Goal: Transaction & Acquisition: Purchase product/service

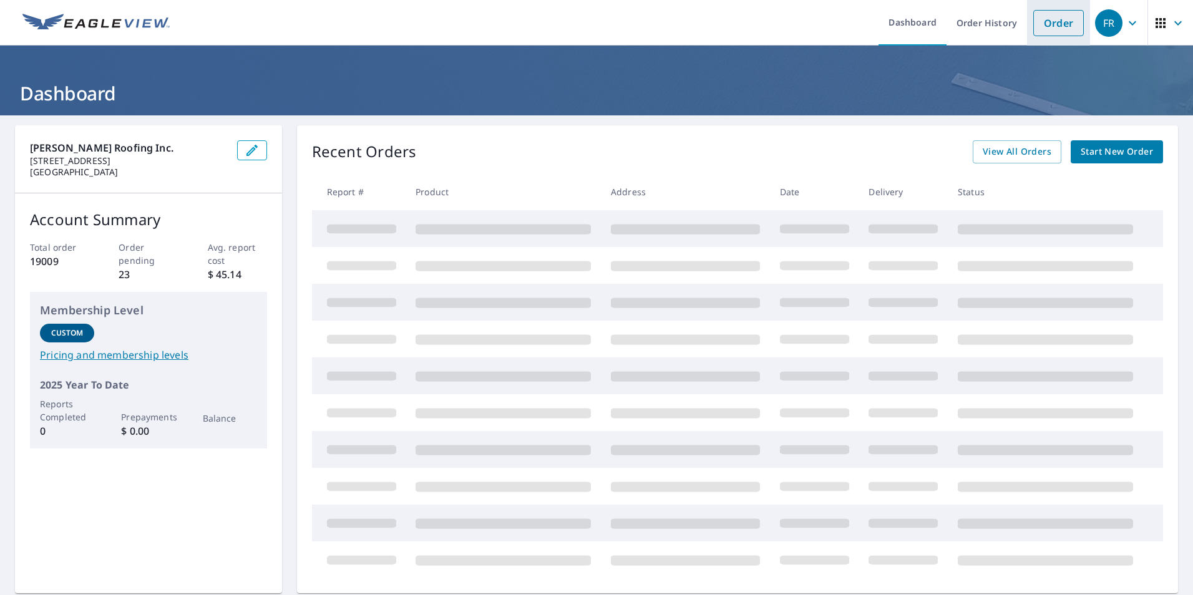
click at [1060, 17] on link "Order" at bounding box center [1058, 23] width 51 height 26
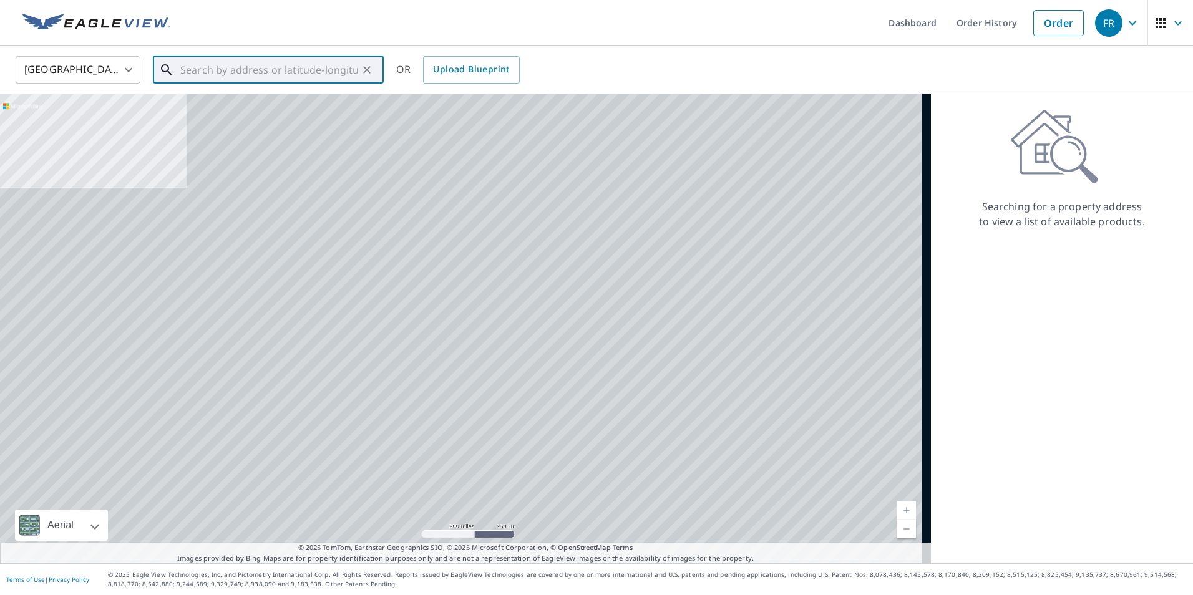
click at [301, 63] on input "text" at bounding box center [269, 69] width 178 height 35
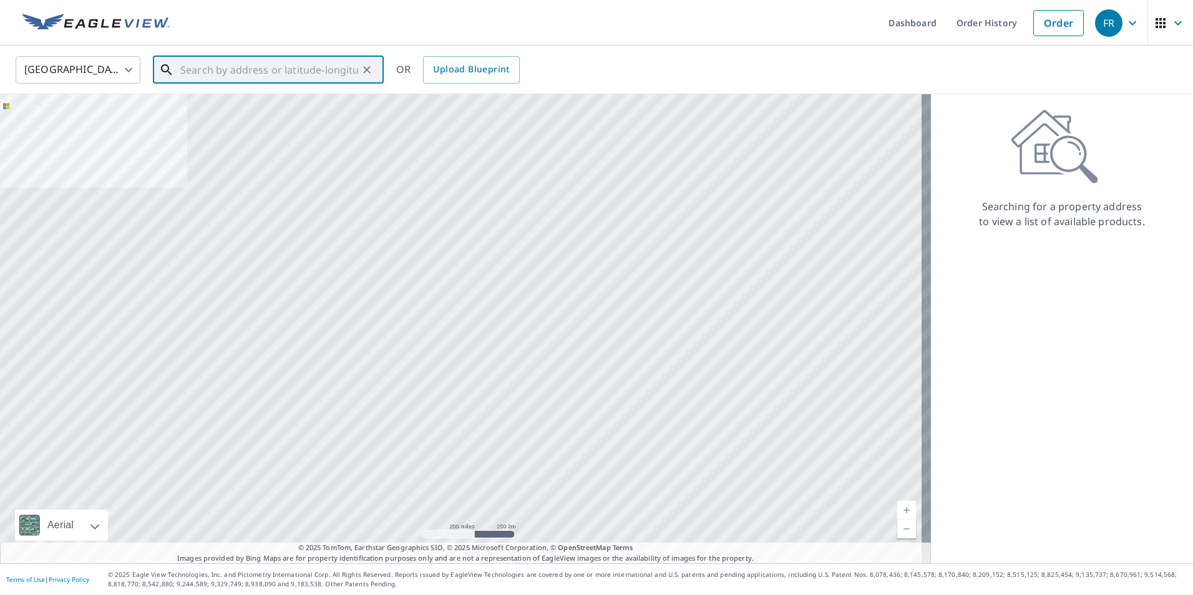
paste input "36.17475142272521, -93.95066583136092"
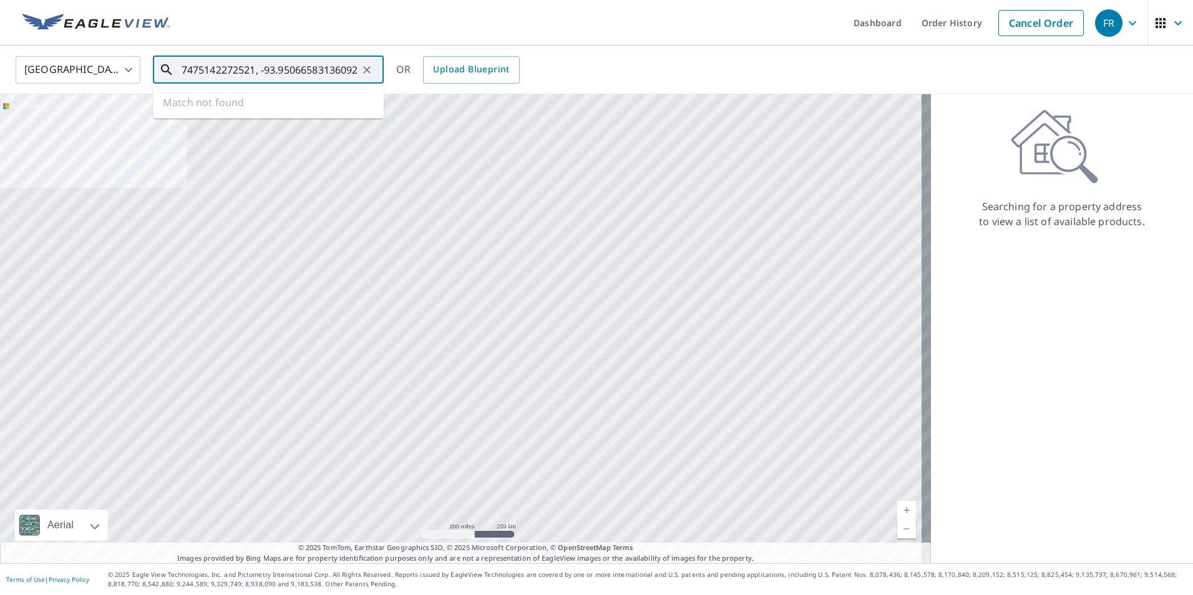
type input "36.17475142272521, -93.95066583136092"
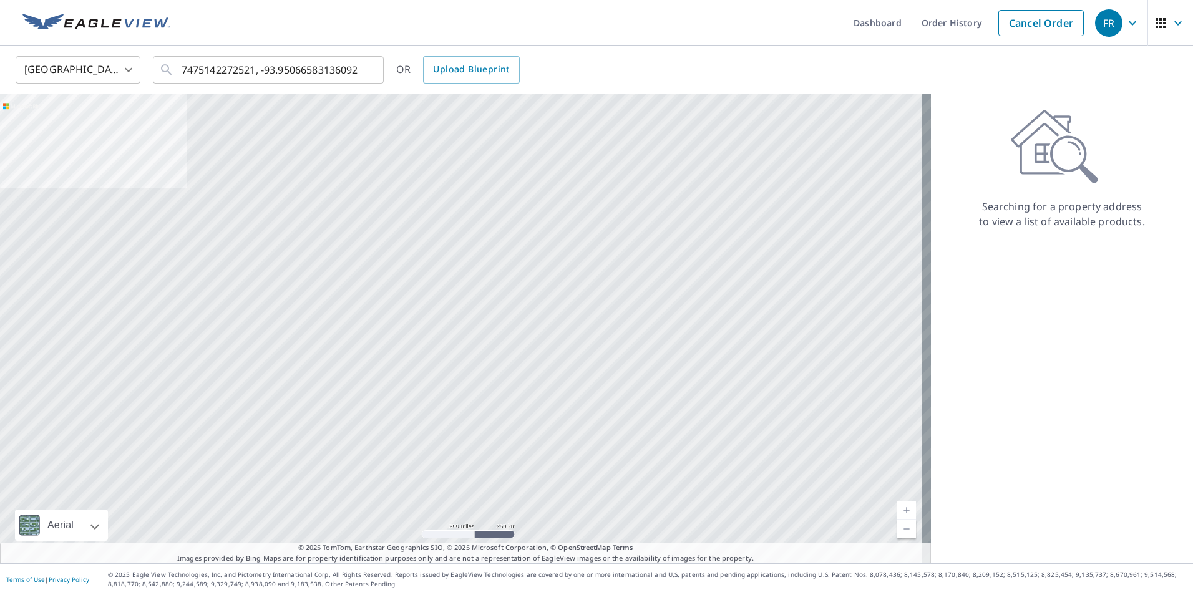
scroll to position [0, 0]
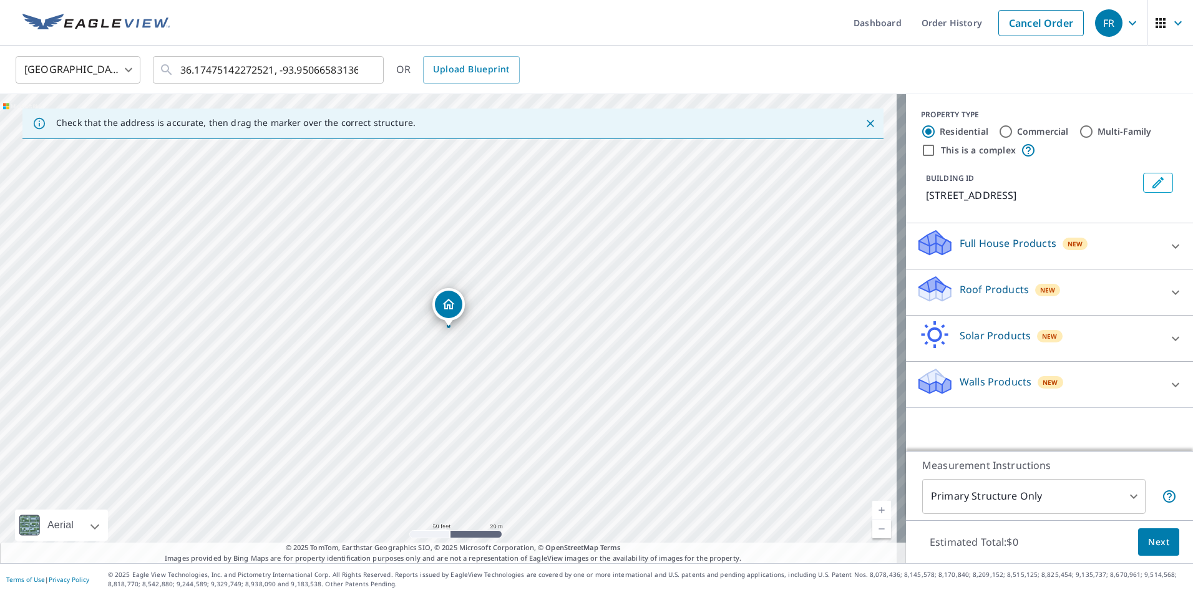
click at [960, 245] on p "Full House Products" at bounding box center [1008, 243] width 97 height 15
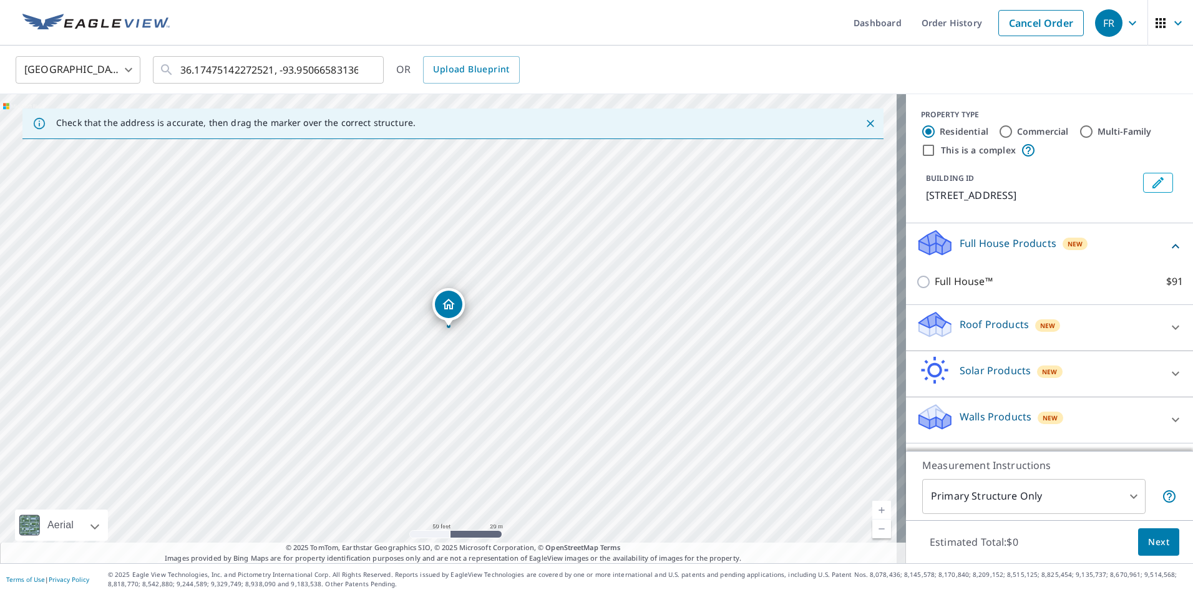
click at [953, 312] on div "Roof Products New" at bounding box center [1038, 328] width 245 height 36
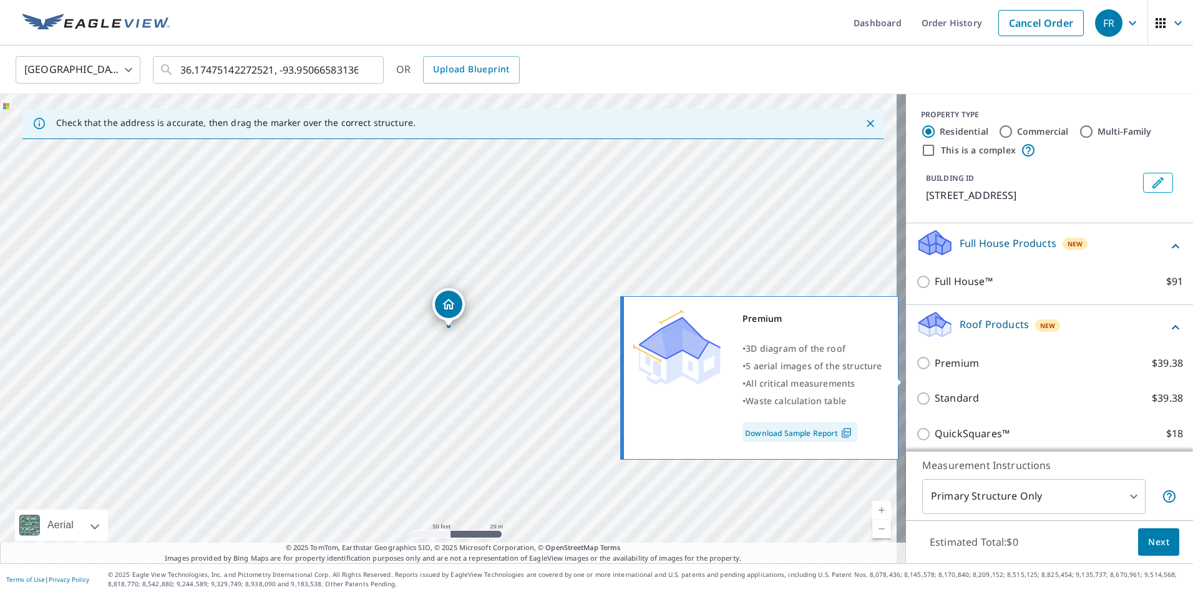
click at [948, 371] on p "Premium" at bounding box center [957, 364] width 44 height 16
click at [935, 371] on input "Premium $39.38" at bounding box center [925, 363] width 19 height 15
checkbox input "true"
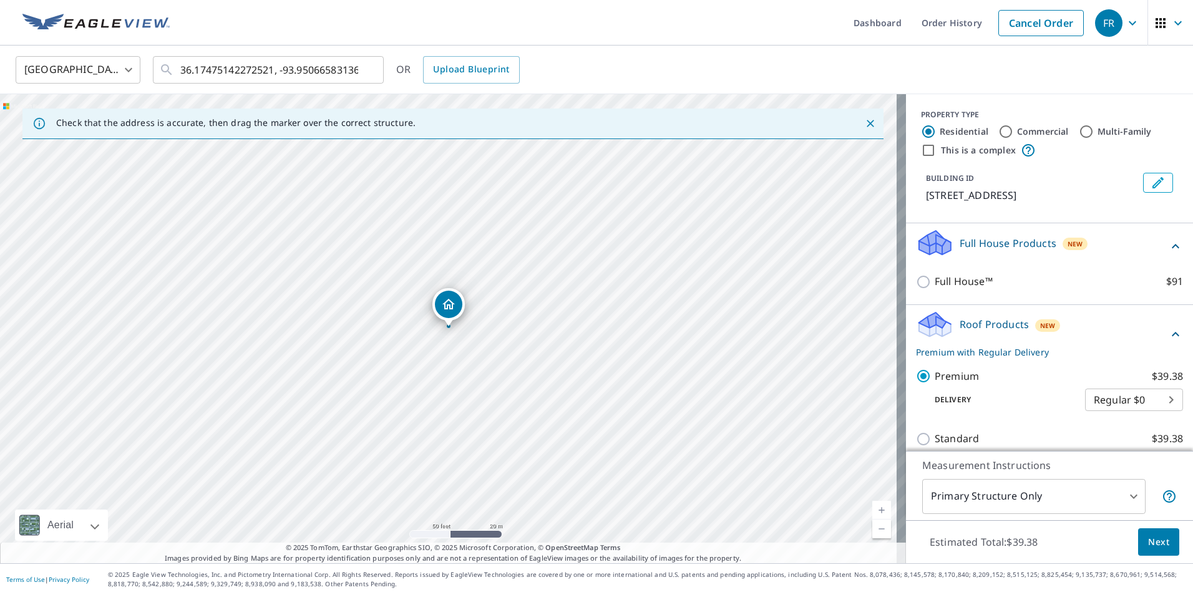
click at [1148, 541] on span "Next" at bounding box center [1158, 543] width 21 height 16
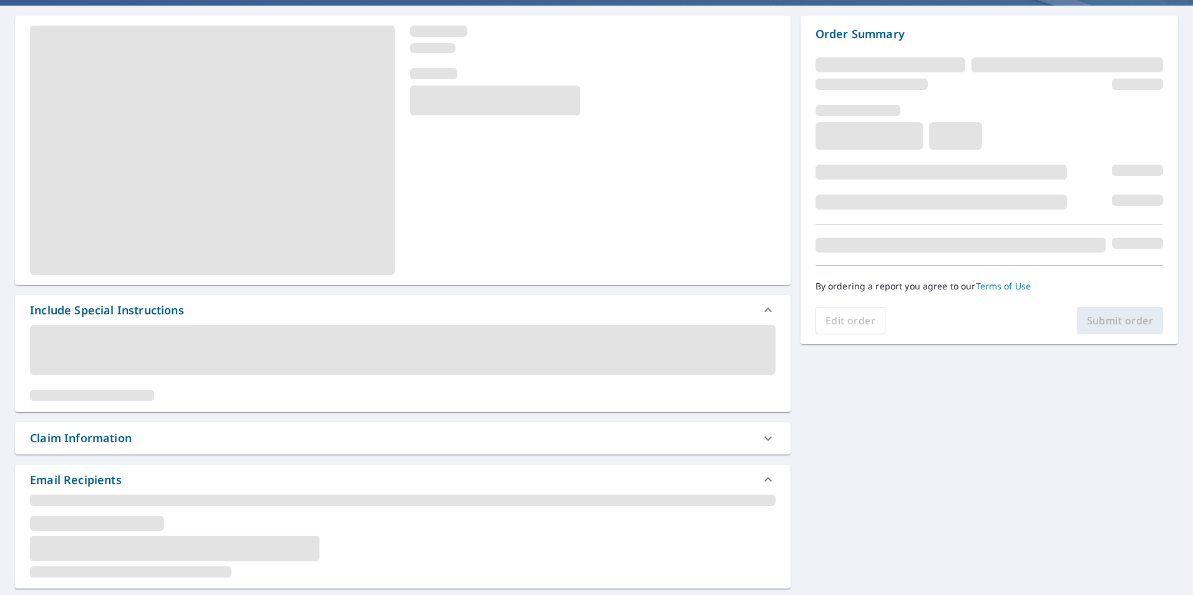
scroll to position [125, 0]
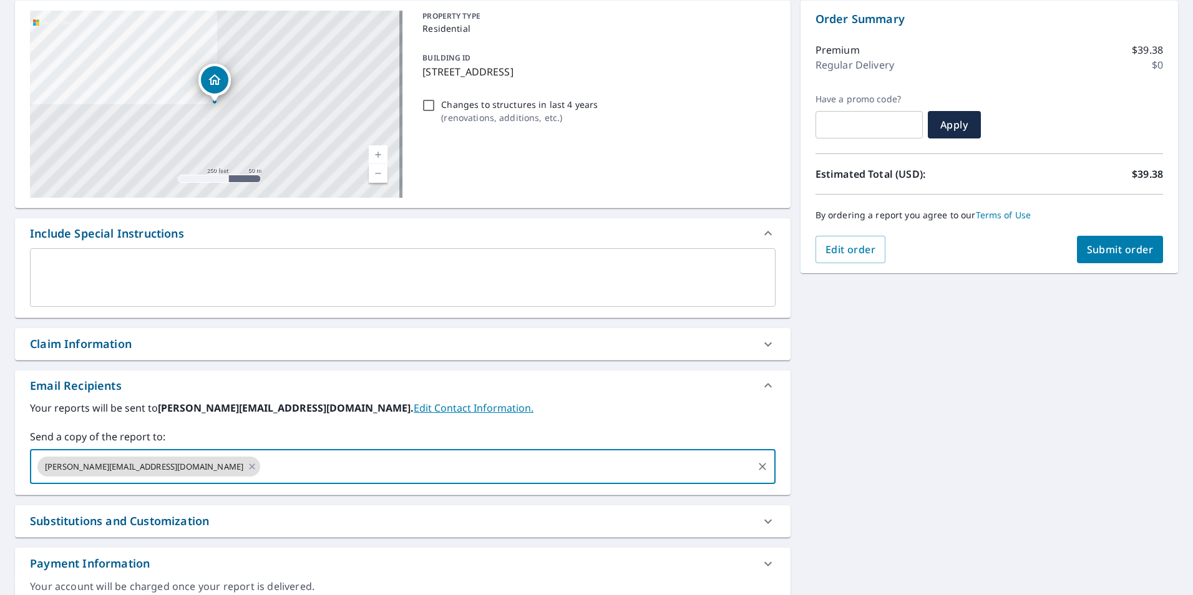
click at [325, 468] on input "text" at bounding box center [506, 467] width 489 height 24
type input "rd@roofwithfoster.com"
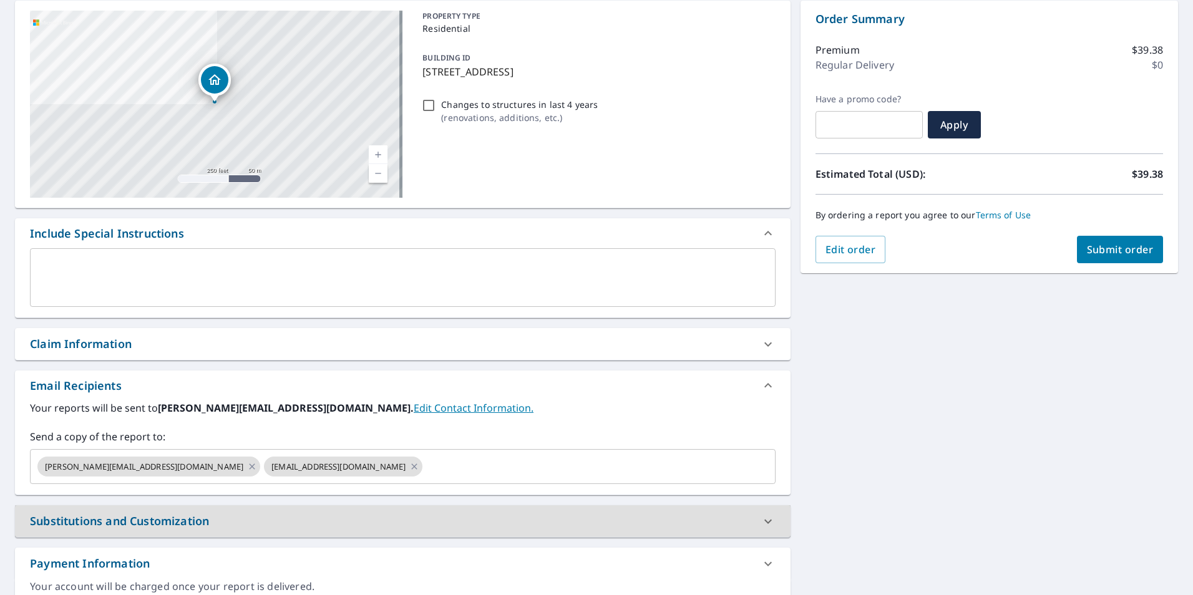
click at [1116, 256] on span "Submit order" at bounding box center [1120, 250] width 67 height 14
checkbox input "true"
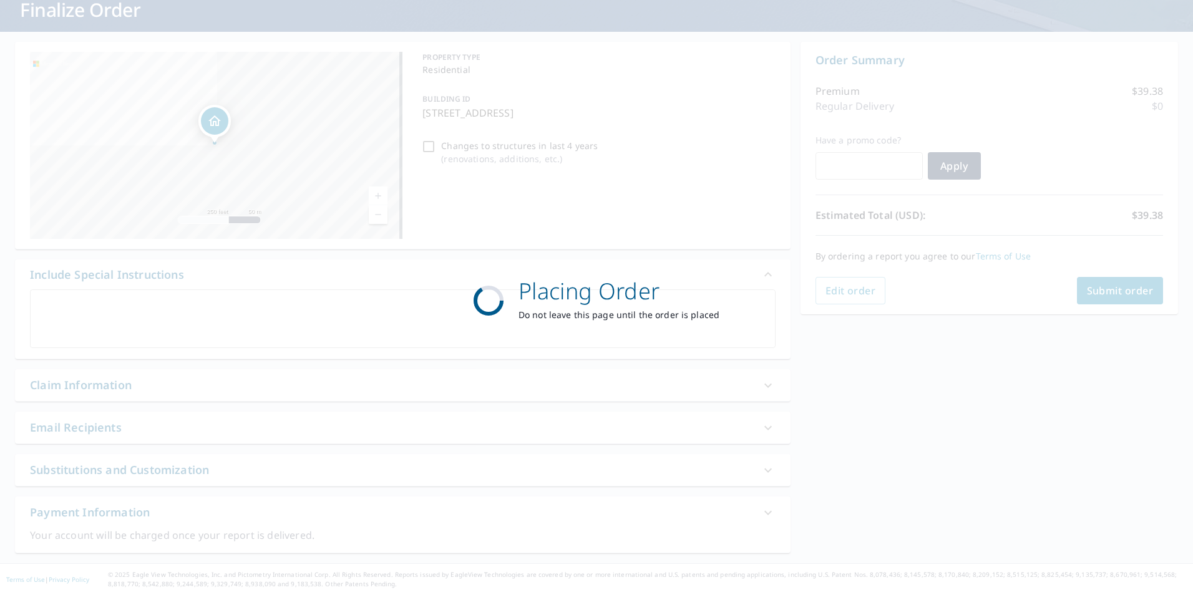
scroll to position [84, 0]
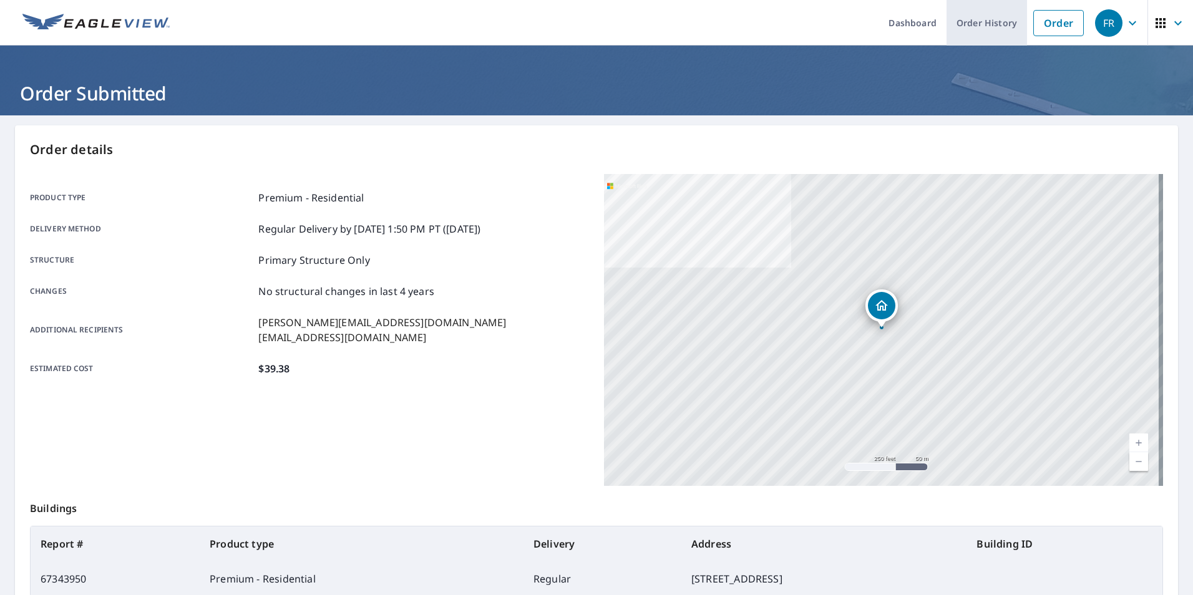
click at [1002, 32] on link "Order History" at bounding box center [986, 23] width 80 height 46
